Goal: Information Seeking & Learning: Understand process/instructions

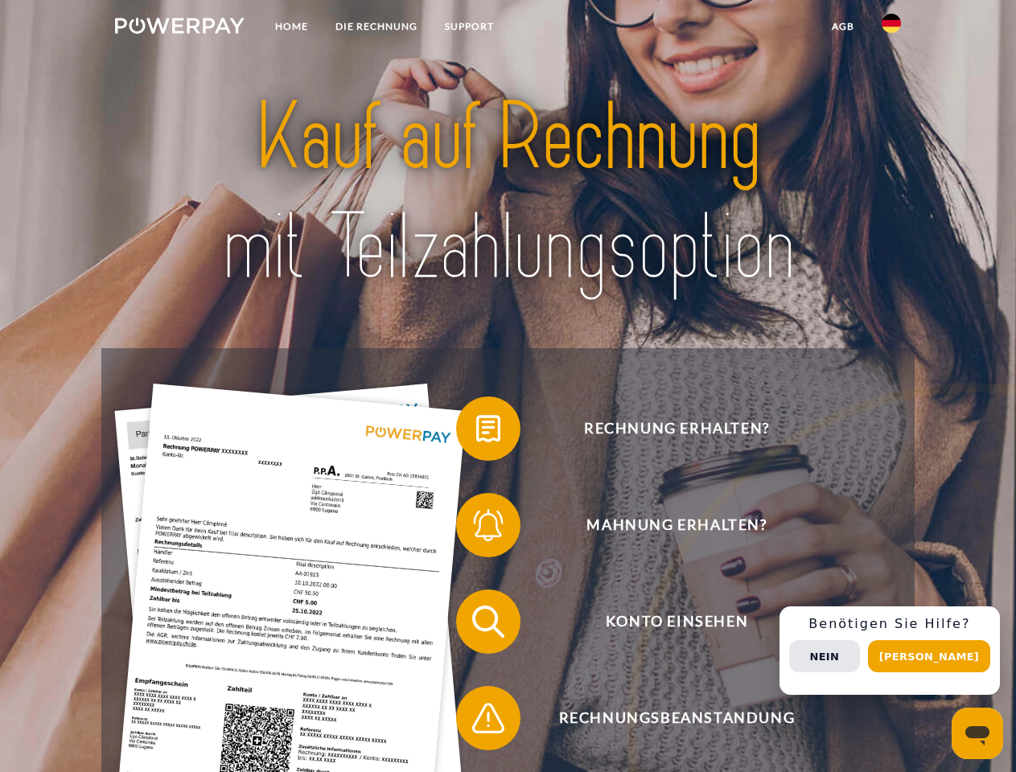
click at [179, 28] on img at bounding box center [180, 26] width 130 height 16
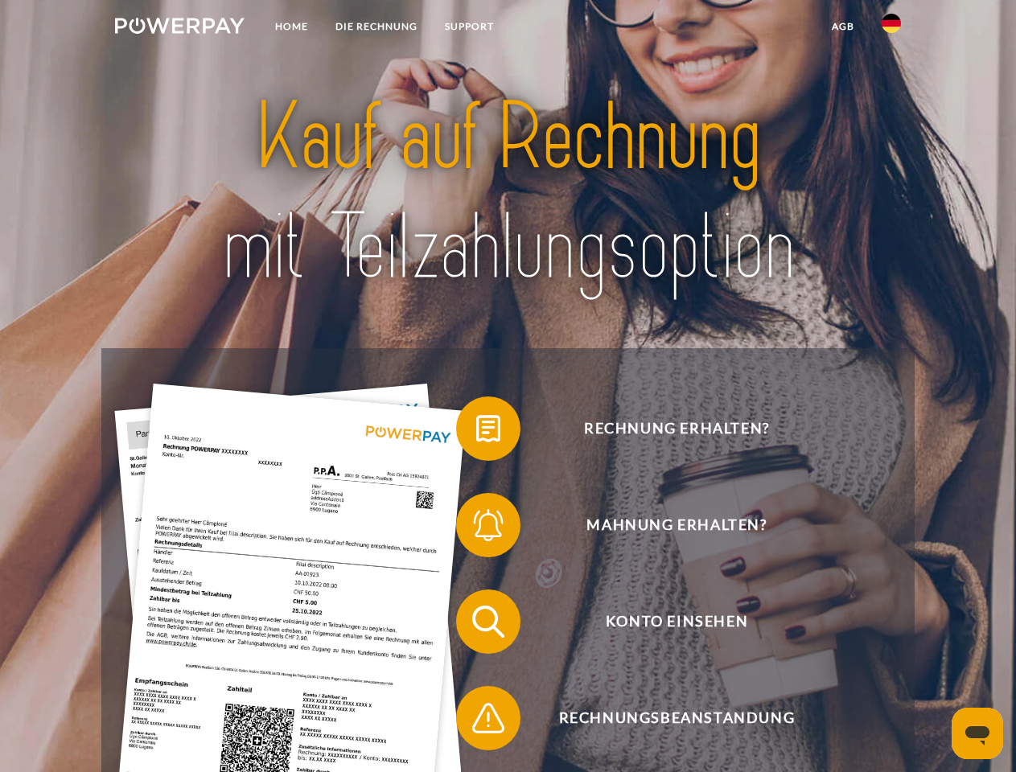
click at [892, 28] on img at bounding box center [891, 23] width 19 height 19
click at [842, 27] on link "agb" at bounding box center [843, 26] width 50 height 29
click at [476, 432] on span at bounding box center [464, 429] width 80 height 80
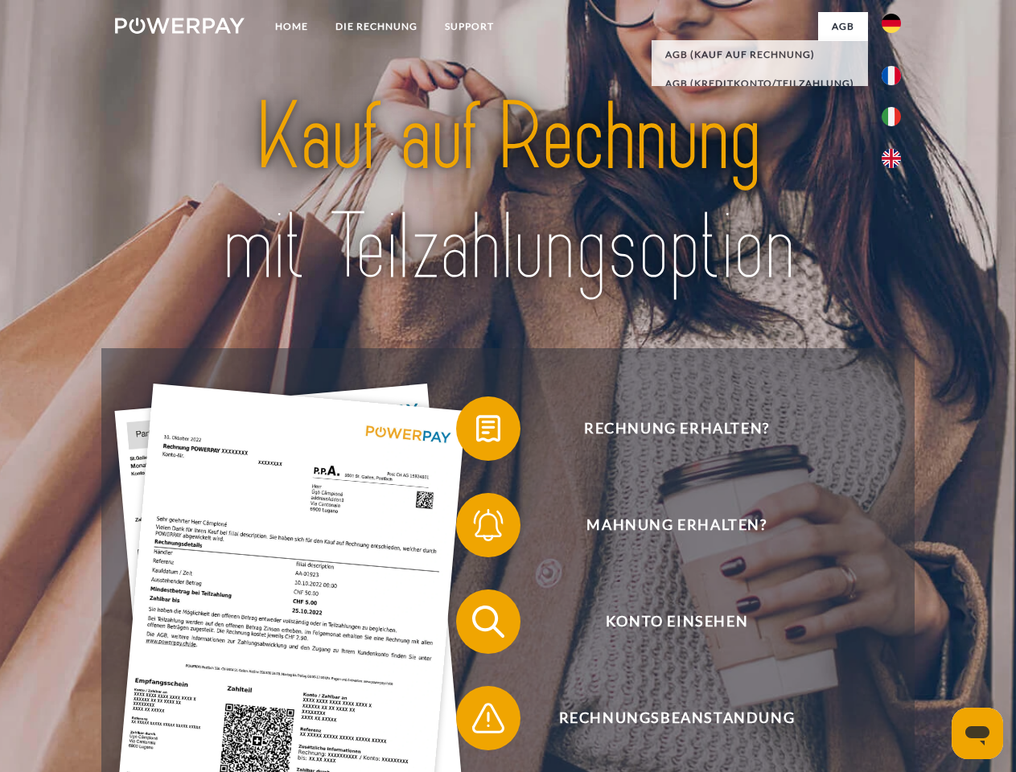
click at [476, 529] on span at bounding box center [464, 525] width 80 height 80
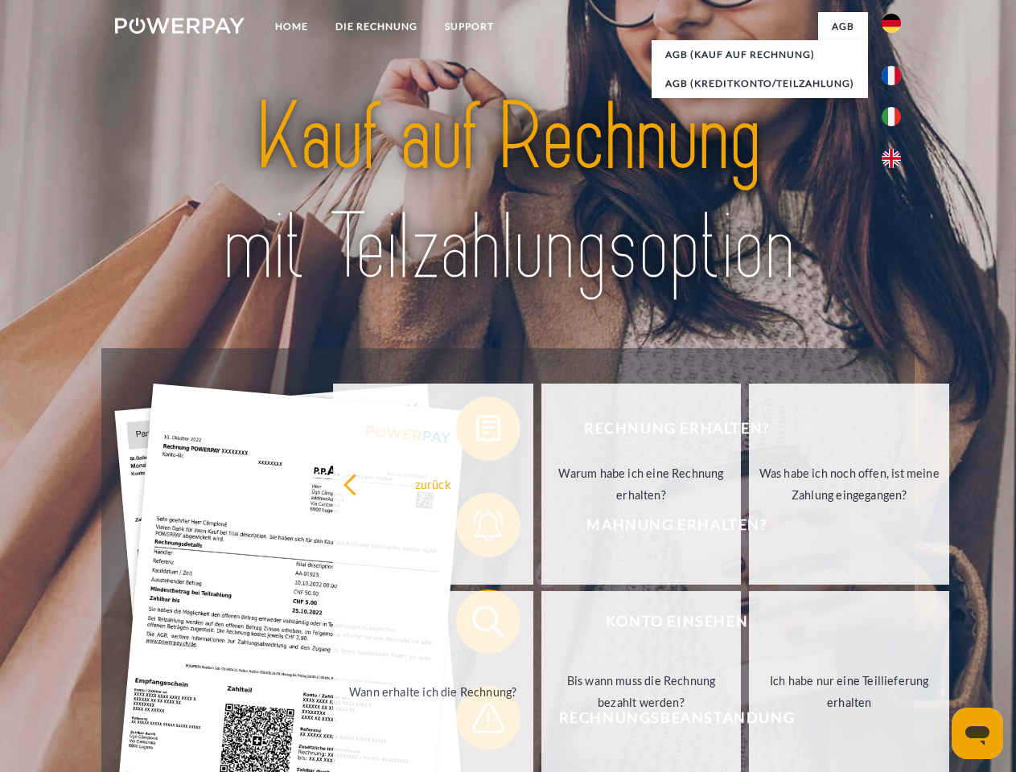
click at [542, 625] on link "Bis wann muss die Rechnung bezahlt werden?" at bounding box center [642, 691] width 200 height 201
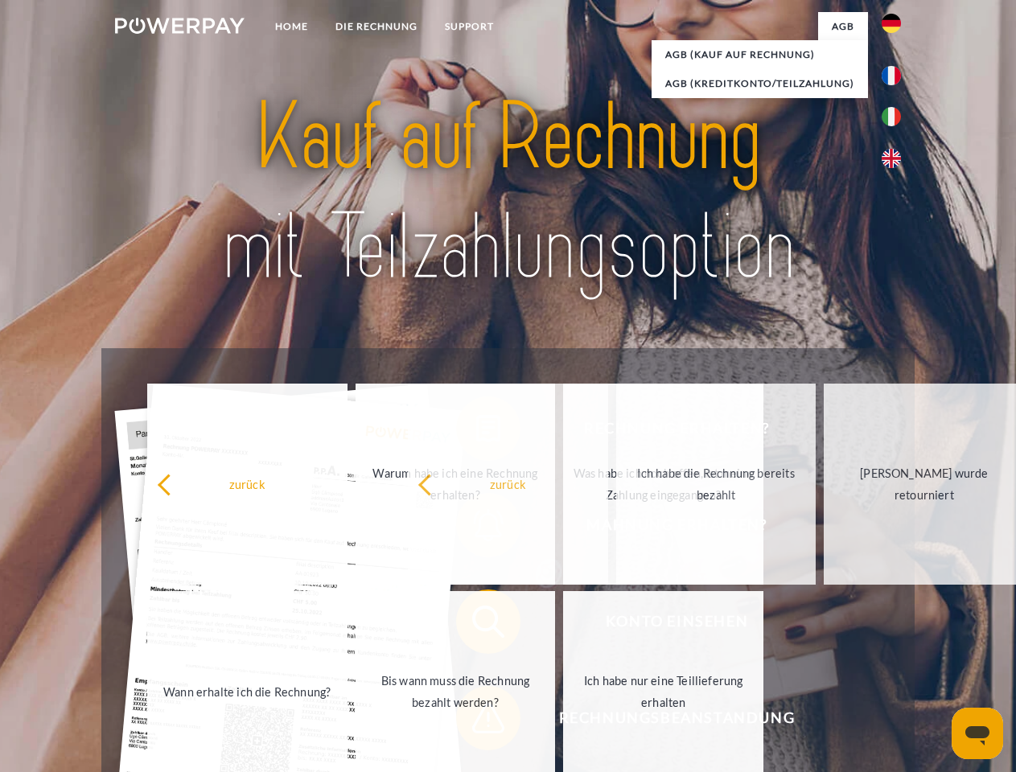
click at [476, 722] on span at bounding box center [464, 718] width 80 height 80
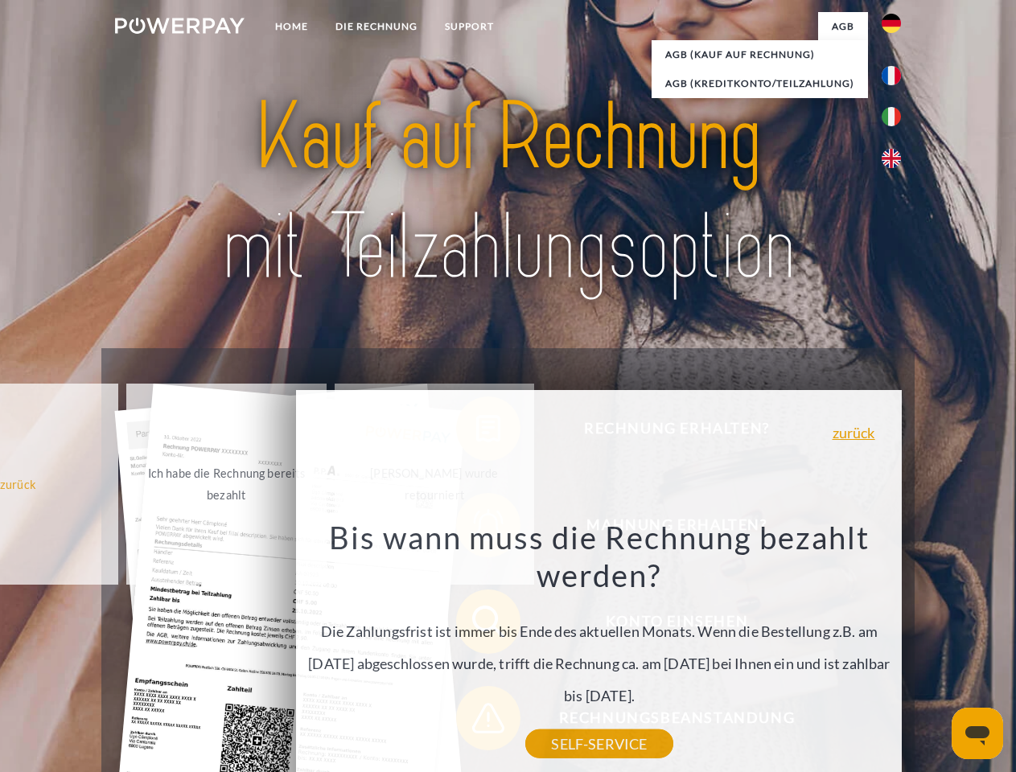
click at [896, 651] on div "Rechnung erhalten? Mahnung erhalten? Konto einsehen" at bounding box center [507, 670] width 813 height 644
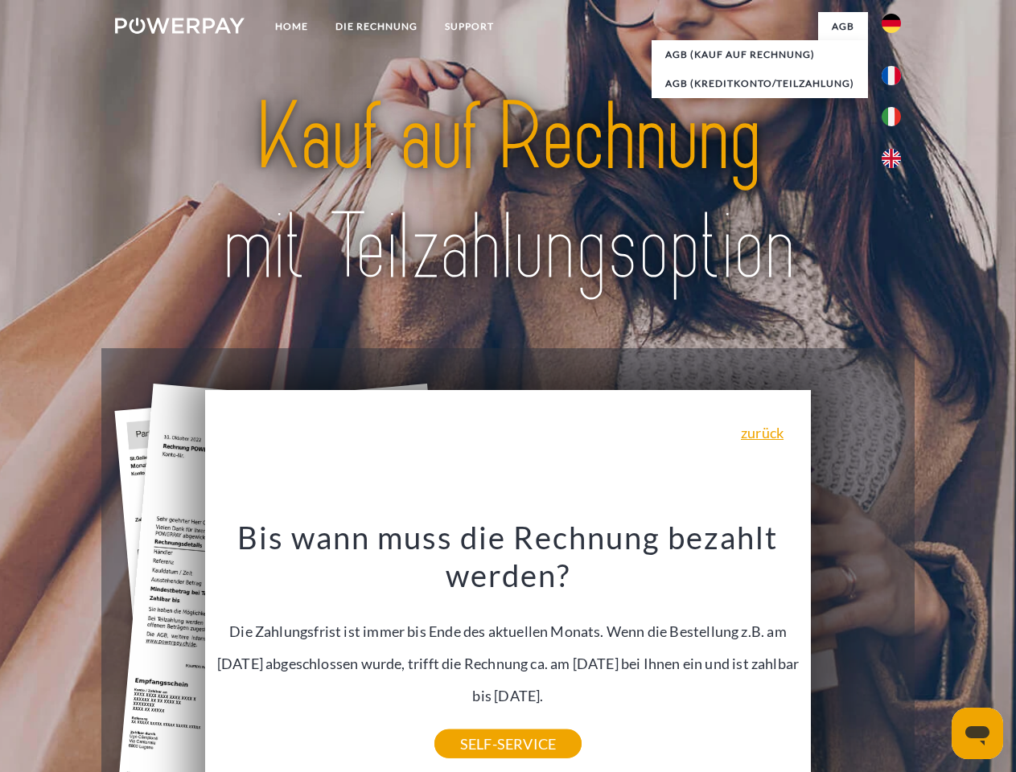
click at [856, 654] on span "Konto einsehen" at bounding box center [677, 622] width 394 height 64
click at [935, 657] on header "Home DIE RECHNUNG SUPPORT" at bounding box center [508, 555] width 1016 height 1111
